Goal: Communication & Community: Ask a question

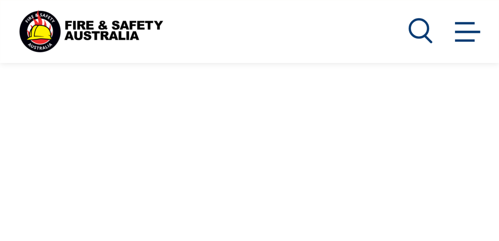
scroll to position [376, 0]
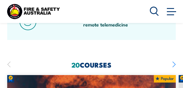
scroll to position [490, 0]
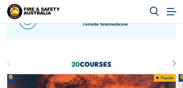
click at [175, 63] on icon "button" at bounding box center [173, 63] width 3 height 13
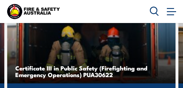
scroll to position [519, 0]
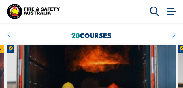
click at [174, 34] on icon "button" at bounding box center [173, 35] width 3 height 13
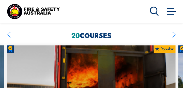
click at [174, 34] on icon "button" at bounding box center [173, 35] width 3 height 13
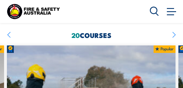
click at [174, 34] on icon "button" at bounding box center [173, 35] width 3 height 13
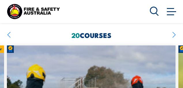
drag, startPoint x: 167, startPoint y: 5, endPoint x: 170, endPoint y: 11, distance: 6.6
click at [167, 6] on div "Courses Course Calendar Emergency Response Services Services Overview Emergency…" at bounding box center [163, 11] width 27 height 18
click at [171, 12] on span at bounding box center [171, 11] width 9 height 1
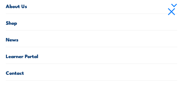
scroll to position [88, 0]
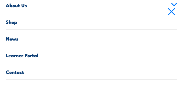
click at [21, 71] on link "Contact" at bounding box center [92, 71] width 172 height 16
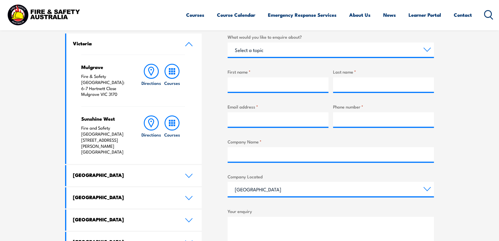
scroll to position [196, 0]
click at [183, 83] on input "First name *" at bounding box center [278, 84] width 101 height 14
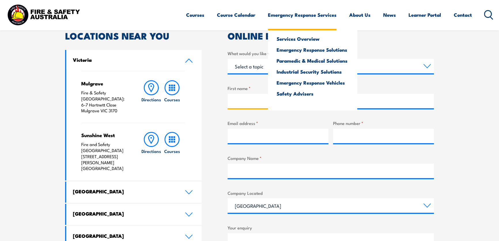
scroll to position [170, 0]
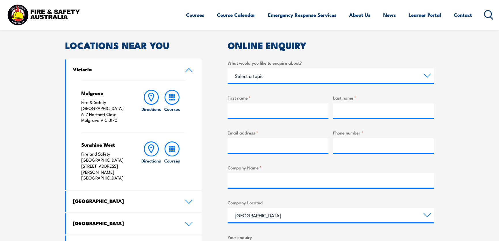
click at [183, 82] on div "Select a topic Training Emergency Response Services General Enquiry" at bounding box center [331, 75] width 206 height 14
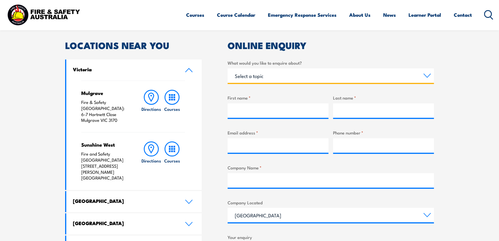
click at [183, 76] on select "Select a topic Training Emergency Response Services General Enquiry" at bounding box center [331, 75] width 206 height 14
select select "General Enquiry"
click at [183, 68] on select "Select a topic Training Emergency Response Services General Enquiry" at bounding box center [331, 75] width 206 height 14
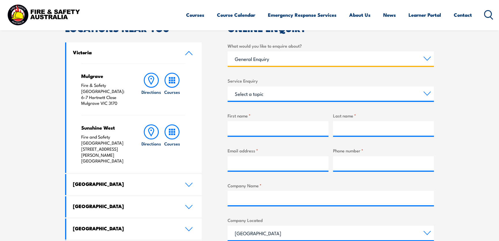
scroll to position [196, 0]
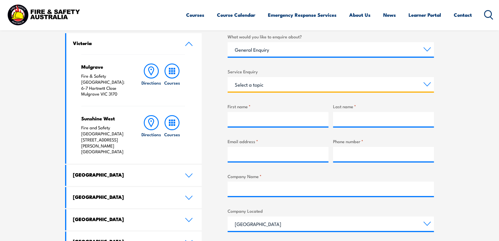
click at [183, 87] on select "Select a topic Assistance in completing an online enrolment booking Request a c…" at bounding box center [331, 84] width 206 height 14
drag, startPoint x: 271, startPoint y: 84, endPoint x: 261, endPoint y: 146, distance: 62.9
click at [183, 88] on div "What would you like to enquire about? Select a topic Training Emergency Respons…" at bounding box center [331, 179] width 206 height 292
select select "Other"
click at [183, 77] on select "Select a topic Assistance in completing an online enrolment booking Request a c…" at bounding box center [331, 84] width 206 height 14
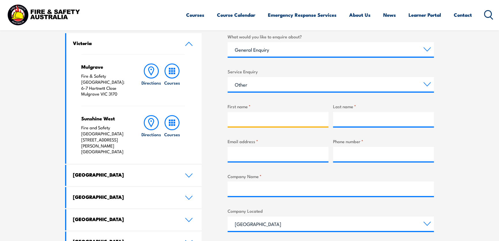
click at [183, 88] on input "First name *" at bounding box center [278, 119] width 101 height 14
type input "[PERSON_NAME]"
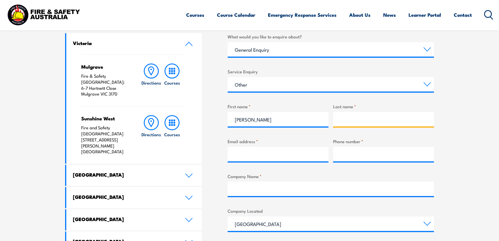
drag, startPoint x: 409, startPoint y: 113, endPoint x: 405, endPoint y: 113, distance: 4.0
click at [183, 88] on input "Last name *" at bounding box center [383, 119] width 101 height 14
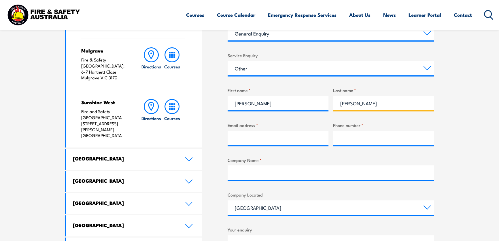
scroll to position [275, 0]
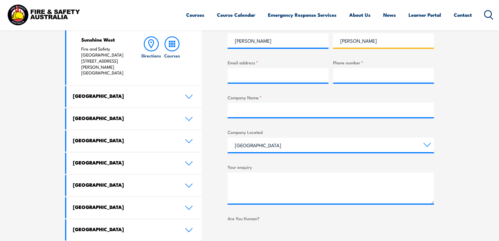
type input "[PERSON_NAME]"
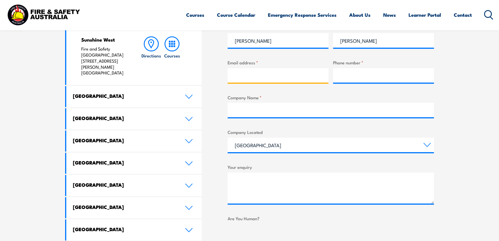
click at [183, 74] on input "Email address *" at bounding box center [278, 75] width 101 height 14
type input "[EMAIL_ADDRESS][DOMAIN_NAME]"
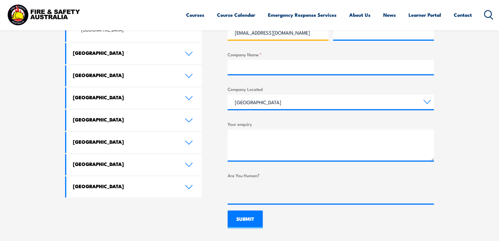
scroll to position [301, 0]
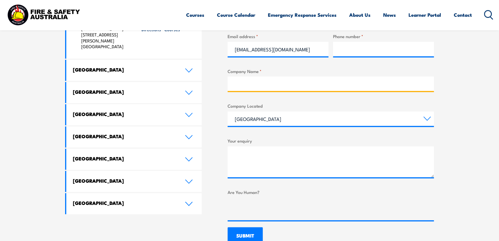
click at [183, 82] on input "Company Name *" at bounding box center [331, 83] width 206 height 14
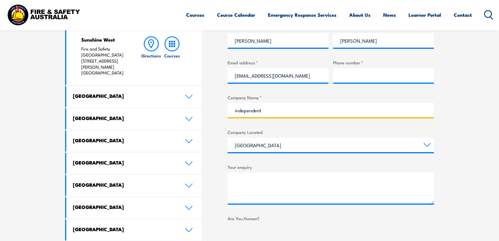
type input "independent"
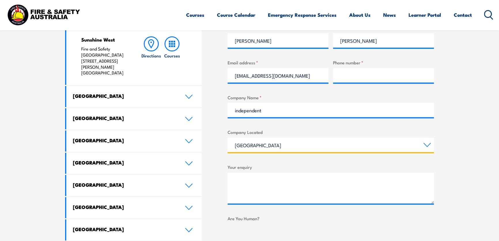
drag, startPoint x: 300, startPoint y: 139, endPoint x: 303, endPoint y: 146, distance: 7.9
click at [183, 88] on select "[GEOGRAPHIC_DATA] [GEOGRAPHIC_DATA] [GEOGRAPHIC_DATA] [GEOGRAPHIC_DATA] [GEOGRA…" at bounding box center [331, 145] width 206 height 14
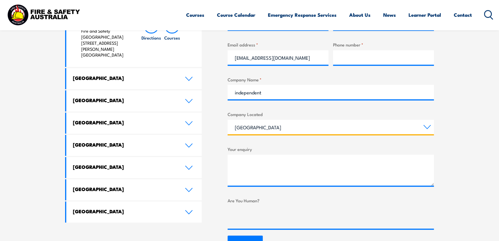
scroll to position [328, 0]
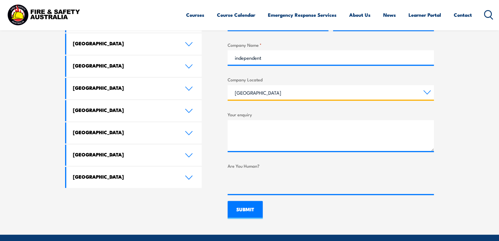
drag, startPoint x: 259, startPoint y: 95, endPoint x: 255, endPoint y: 138, distance: 43.1
click at [183, 88] on div "What would you like to enquire about? Select a topic Training Emergency Respons…" at bounding box center [331, 48] width 206 height 292
select select "Victoria"
click at [183, 85] on select "[GEOGRAPHIC_DATA] [GEOGRAPHIC_DATA] [GEOGRAPHIC_DATA] [GEOGRAPHIC_DATA] [GEOGRA…" at bounding box center [331, 92] width 206 height 14
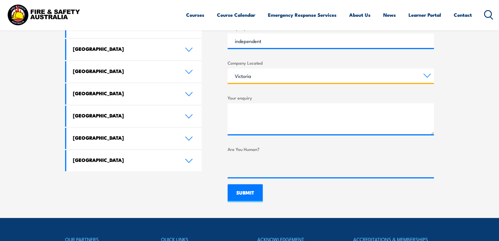
scroll to position [354, 0]
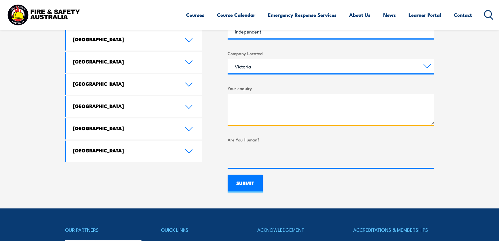
click at [183, 88] on textarea "Your enquiry" at bounding box center [331, 109] width 206 height 31
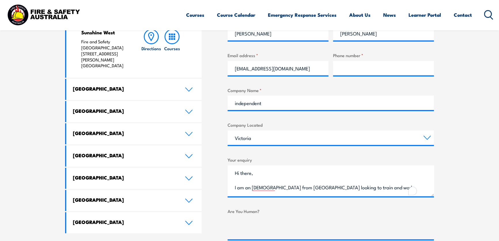
scroll to position [0, 0]
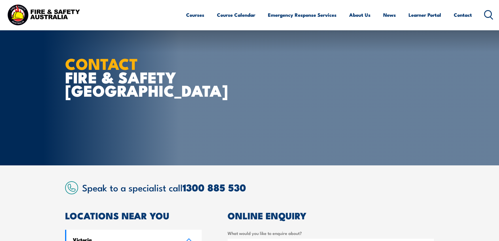
drag, startPoint x: 449, startPoint y: 141, endPoint x: 433, endPoint y: 116, distance: 30.2
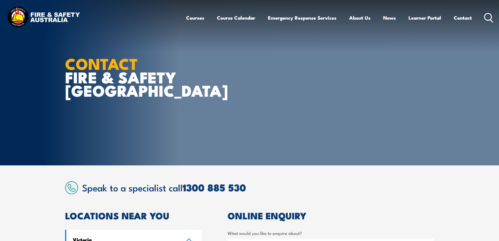
drag, startPoint x: 428, startPoint y: 130, endPoint x: 412, endPoint y: 72, distance: 60.7
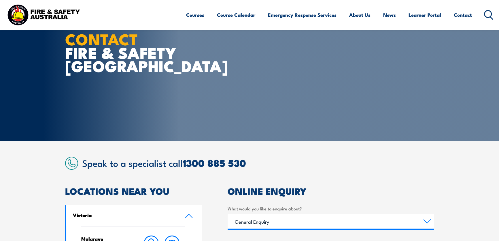
drag, startPoint x: 395, startPoint y: 91, endPoint x: 395, endPoint y: 102, distance: 11.0
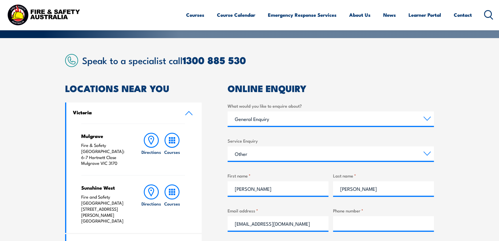
drag, startPoint x: 395, startPoint y: 101, endPoint x: 404, endPoint y: 139, distance: 39.0
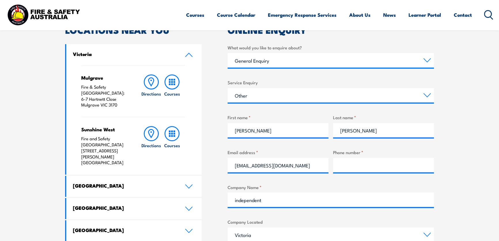
drag, startPoint x: 405, startPoint y: 129, endPoint x: 426, endPoint y: 144, distance: 26.0
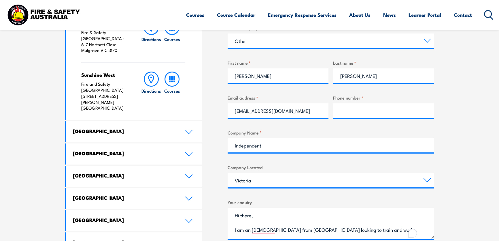
drag, startPoint x: 453, startPoint y: 150, endPoint x: 456, endPoint y: 163, distance: 13.2
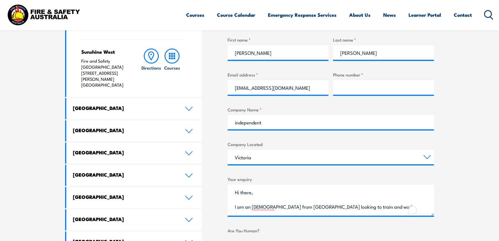
scroll to position [311, 0]
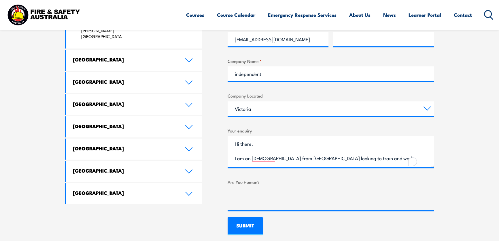
drag, startPoint x: 444, startPoint y: 127, endPoint x: 442, endPoint y: 140, distance: 12.8
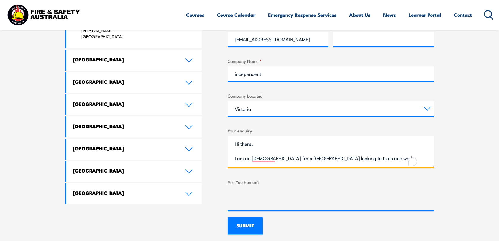
click at [183, 88] on textarea "Hi there, I am an [DEMOGRAPHIC_DATA] from [GEOGRAPHIC_DATA] looking to train an…" at bounding box center [331, 151] width 206 height 31
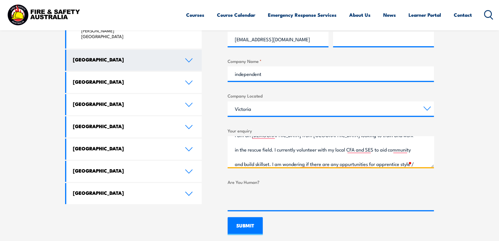
scroll to position [37, 0]
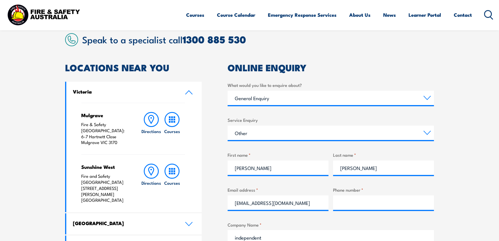
drag, startPoint x: 488, startPoint y: 148, endPoint x: 457, endPoint y: 115, distance: 44.7
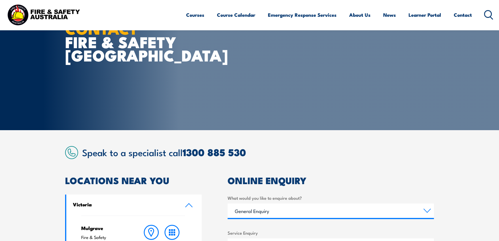
scroll to position [16, 0]
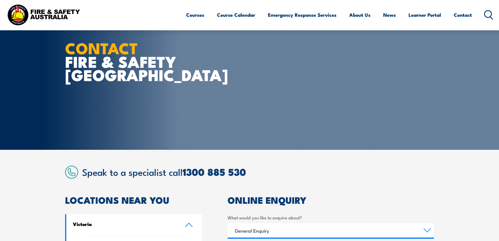
drag, startPoint x: 453, startPoint y: 113, endPoint x: 439, endPoint y: 83, distance: 33.6
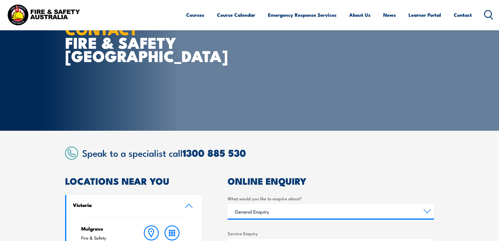
drag, startPoint x: 318, startPoint y: 112, endPoint x: 338, endPoint y: 113, distance: 19.6
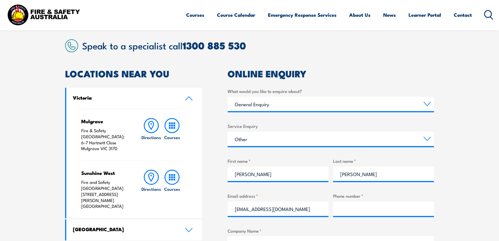
drag, startPoint x: 360, startPoint y: 129, endPoint x: 423, endPoint y: 120, distance: 64.0
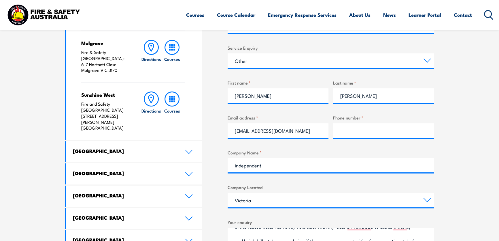
drag, startPoint x: 453, startPoint y: 140, endPoint x: 454, endPoint y: 156, distance: 16.2
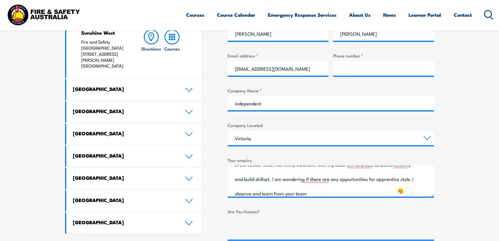
drag, startPoint x: 448, startPoint y: 148, endPoint x: 433, endPoint y: 168, distance: 25.1
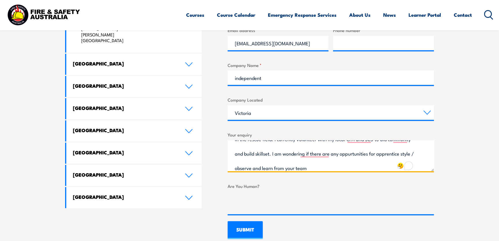
drag, startPoint x: 320, startPoint y: 165, endPoint x: 338, endPoint y: 158, distance: 19.4
click at [183, 88] on textarea "Hi there, I am an [DEMOGRAPHIC_DATA] from [GEOGRAPHIC_DATA] looking to train an…" at bounding box center [331, 155] width 206 height 31
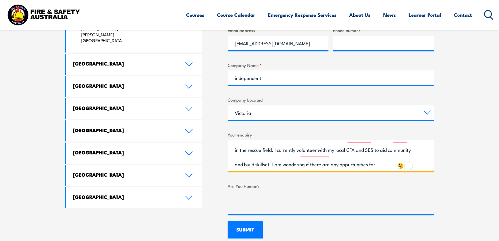
scroll to position [27, 0]
click at [183, 88] on textarea "Hi there, I am an [DEMOGRAPHIC_DATA] from [GEOGRAPHIC_DATA] looking to train an…" at bounding box center [331, 155] width 206 height 31
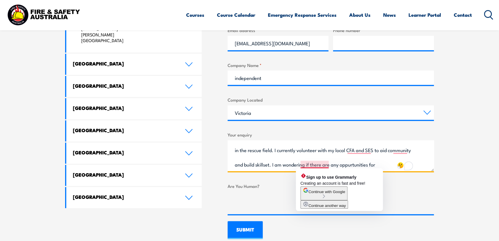
click at [183, 88] on textarea "Hi there, I am an [DEMOGRAPHIC_DATA] from [GEOGRAPHIC_DATA] looking to train an…" at bounding box center [331, 155] width 206 height 31
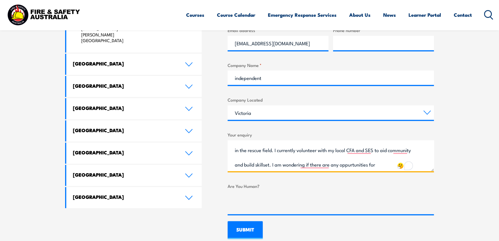
drag, startPoint x: 346, startPoint y: 167, endPoint x: 283, endPoint y: 166, distance: 63.2
click at [183, 88] on textarea "Hi there, I am an [DEMOGRAPHIC_DATA] from [GEOGRAPHIC_DATA] looking to train an…" at bounding box center [331, 155] width 206 height 31
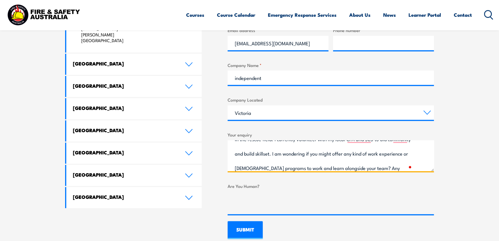
scroll to position [52, 0]
click at [183, 88] on textarea "Hi there, I am an [DEMOGRAPHIC_DATA] from [GEOGRAPHIC_DATA] looking to train an…" at bounding box center [331, 155] width 206 height 31
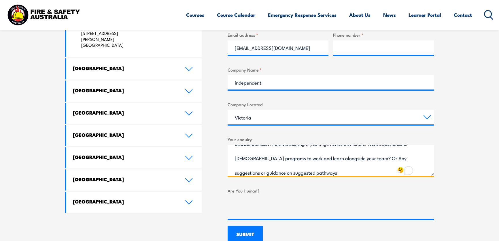
scroll to position [301, 0]
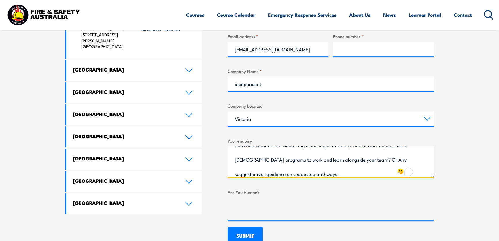
drag, startPoint x: 354, startPoint y: 153, endPoint x: 352, endPoint y: 149, distance: 5.5
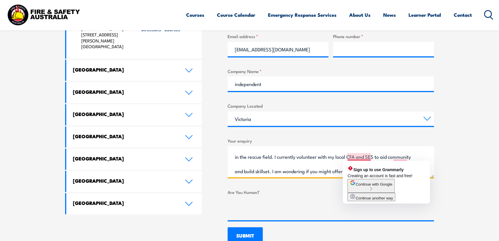
click at [183, 88] on textarea "Hi there, I am an [DEMOGRAPHIC_DATA] from [GEOGRAPHIC_DATA] looking to train an…" at bounding box center [331, 161] width 206 height 31
drag, startPoint x: 304, startPoint y: 155, endPoint x: 307, endPoint y: 155, distance: 3.8
click at [183, 88] on textarea "Hi there, I am an [DEMOGRAPHIC_DATA] from [GEOGRAPHIC_DATA] looking to train an…" at bounding box center [331, 161] width 206 height 31
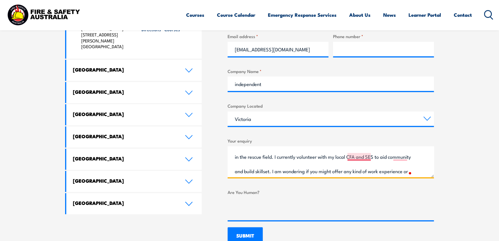
click at [183, 88] on textarea "Hi there, I am an [DEMOGRAPHIC_DATA] from [GEOGRAPHIC_DATA] looking to train an…" at bounding box center [331, 161] width 206 height 31
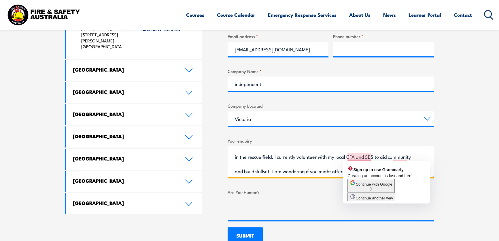
click at [183, 88] on textarea "Hi there, I am an [DEMOGRAPHIC_DATA] from [GEOGRAPHIC_DATA] looking to train an…" at bounding box center [331, 161] width 206 height 31
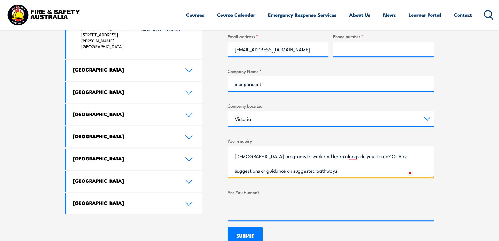
click at [183, 88] on textarea "Hi there, I am an [DEMOGRAPHIC_DATA] from [GEOGRAPHIC_DATA] looking to train an…" at bounding box center [331, 161] width 206 height 31
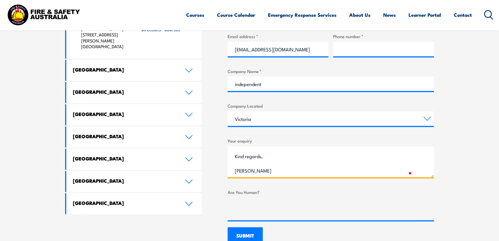
drag, startPoint x: 235, startPoint y: 155, endPoint x: 311, endPoint y: 179, distance: 79.6
click at [183, 88] on div "Hi there, I am an [DEMOGRAPHIC_DATA] from [GEOGRAPHIC_DATA] looking to train an…" at bounding box center [331, 161] width 206 height 31
type textarea "Hi there, I am an [DEMOGRAPHIC_DATA] from [GEOGRAPHIC_DATA] looking to train an…"
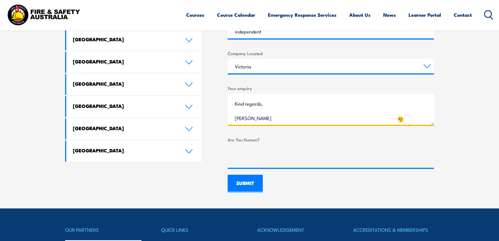
click at [183, 88] on textarea "Hi there, I am an [DEMOGRAPHIC_DATA] from [GEOGRAPHIC_DATA] looking to train an…" at bounding box center [331, 109] width 206 height 31
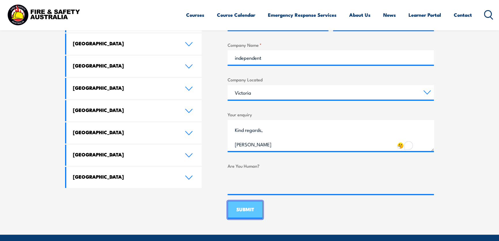
click at [183, 88] on input "SUBMIT" at bounding box center [245, 210] width 35 height 18
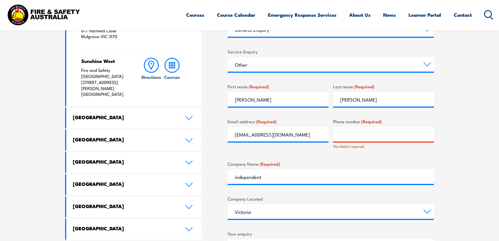
click at [183, 88] on input "Phone number (Required)" at bounding box center [383, 134] width 101 height 14
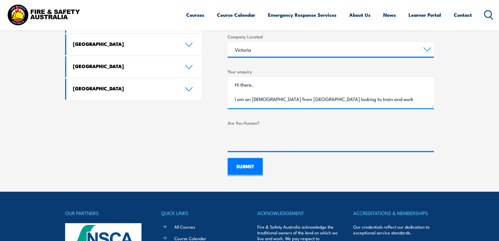
scroll to position [437, 0]
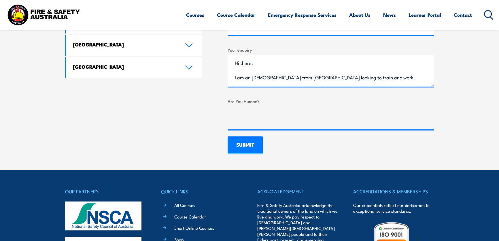
type input "0422576988"
click at [183, 88] on input "SUBMIT" at bounding box center [245, 145] width 35 height 18
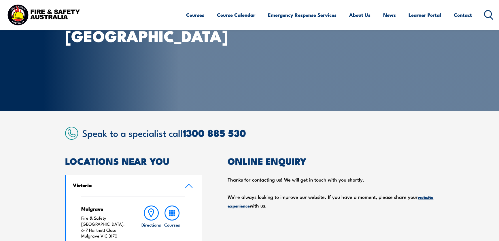
scroll to position [97, 0]
